Goal: Navigation & Orientation: Go to known website

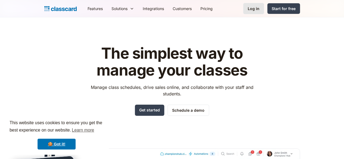
click at [264, 11] on link "Log in" at bounding box center [253, 8] width 21 height 11
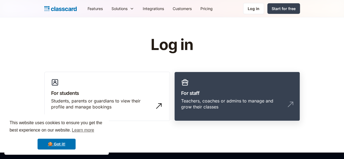
click at [199, 98] on div "Teachers, coaches or admins to manage and grow their classes" at bounding box center [231, 104] width 101 height 12
